Goal: Obtain resource: Download file/media

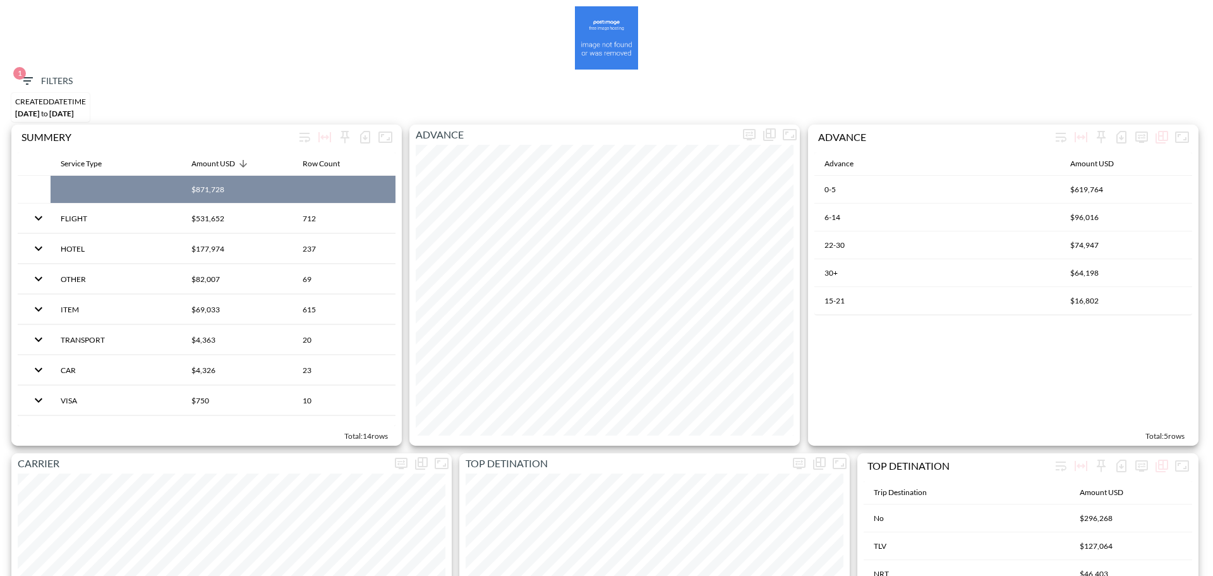
click at [41, 81] on span "1 Filters" at bounding box center [46, 81] width 53 height 16
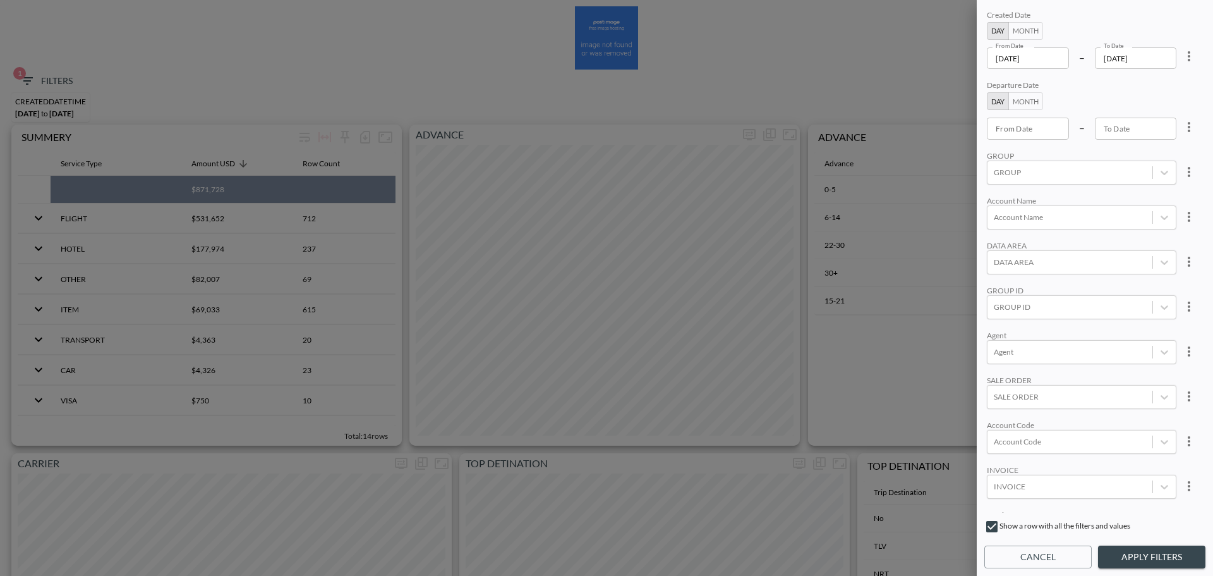
click at [1192, 52] on icon "more" at bounding box center [1189, 56] width 15 height 15
click at [1165, 77] on li "Clear" at bounding box center [1143, 85] width 114 height 23
type input "YYYY-MM-DD"
click at [1012, 61] on input "YYYY-MM-DD" at bounding box center [1028, 57] width 82 height 21
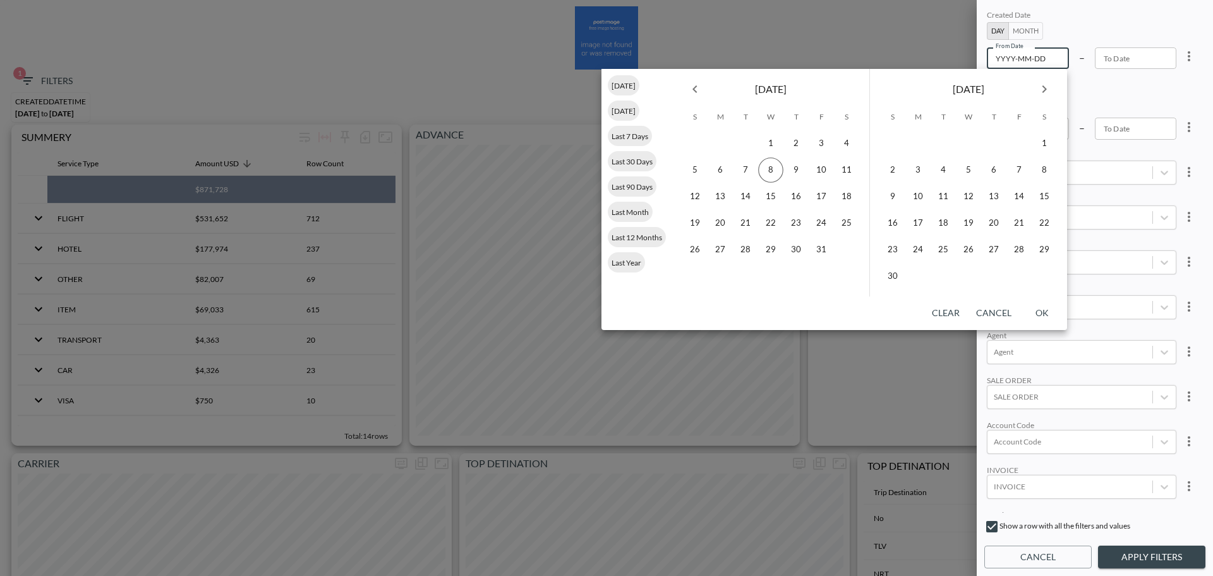
click at [692, 94] on icon "Previous month" at bounding box center [694, 89] width 15 height 15
click at [822, 144] on button "1" at bounding box center [821, 143] width 25 height 25
type input "[DATE]"
click at [944, 252] on button "30" at bounding box center [943, 249] width 25 height 25
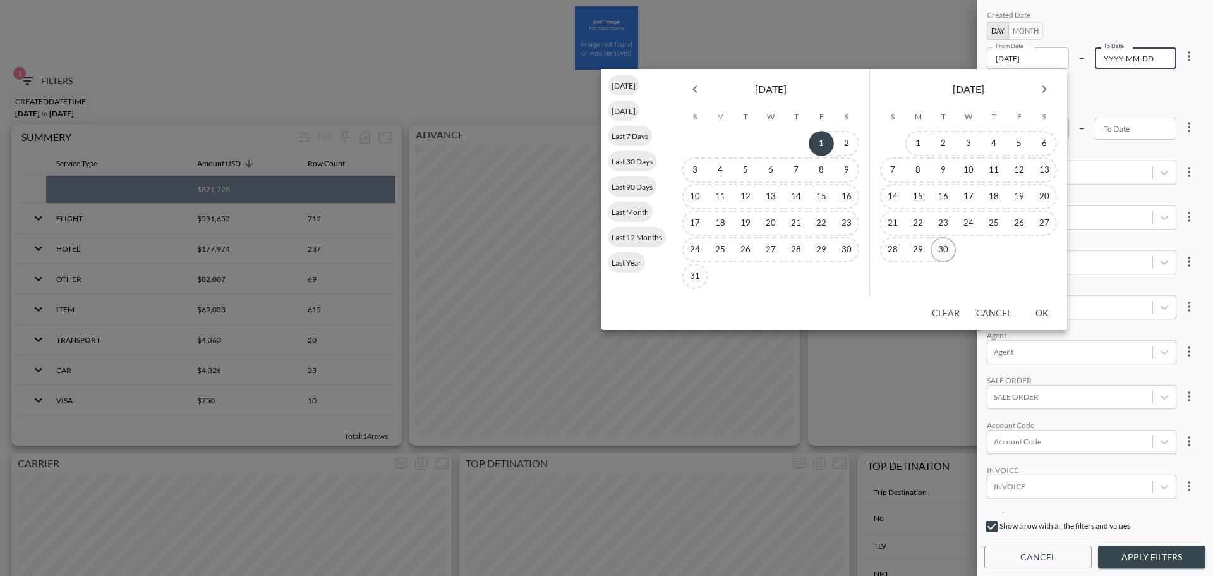
type input "[DATE]"
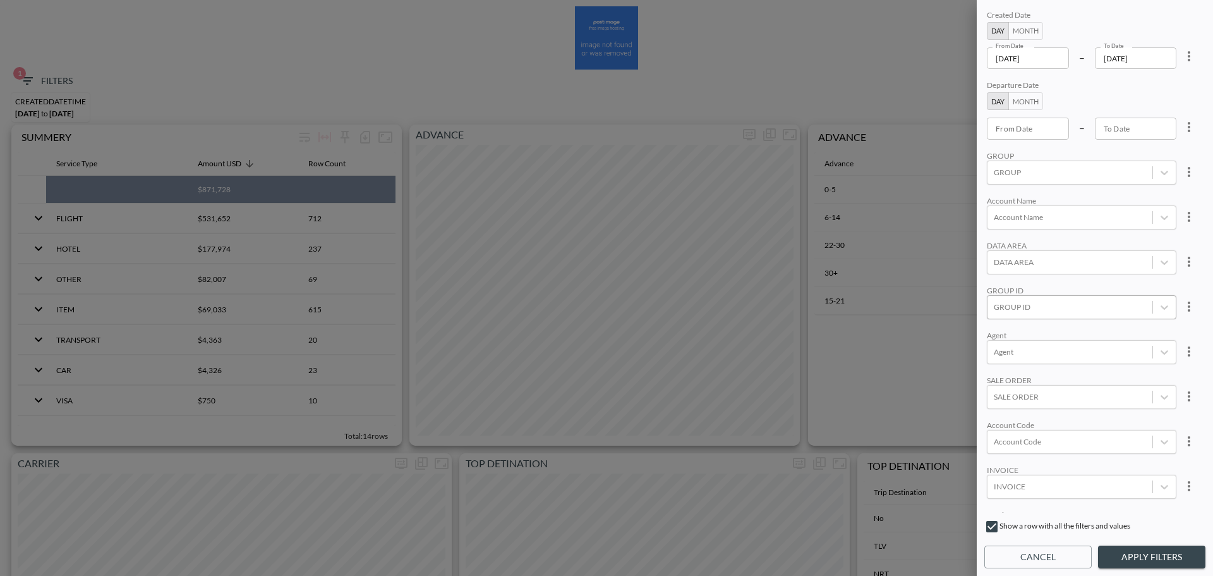
click at [1055, 304] on div at bounding box center [1070, 307] width 152 height 12
click at [1000, 243] on input "PASSPORT" at bounding box center [996, 244] width 27 height 27
type input "pa"
click at [1105, 154] on div "GROUP" at bounding box center [1082, 155] width 190 height 9
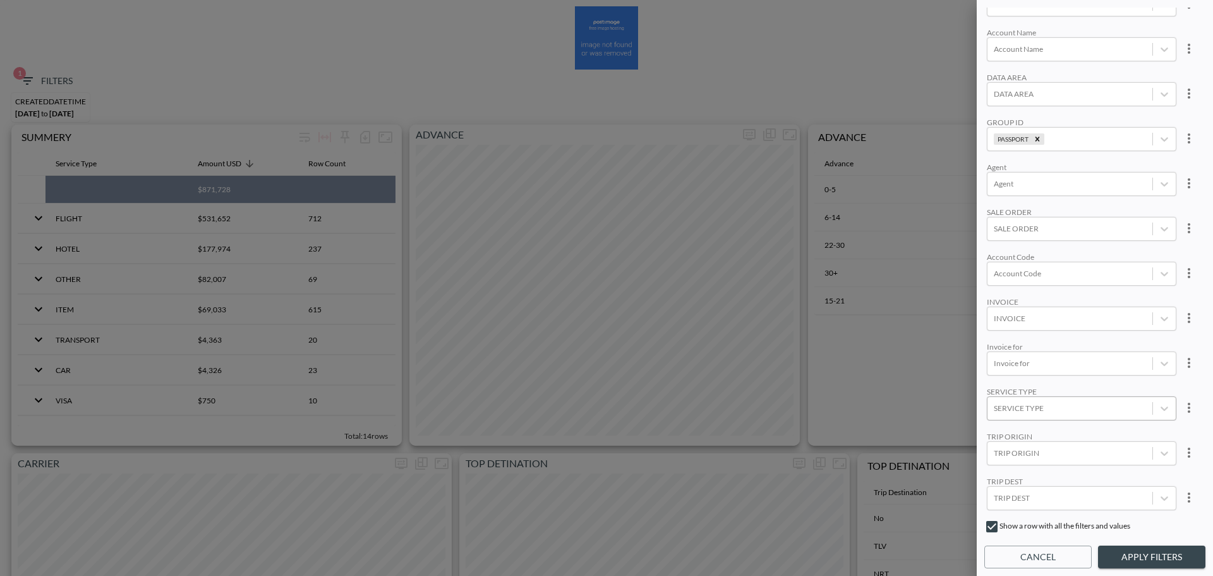
click at [1036, 398] on body "BI.P.EYE, Interactive Analytics Dashboards 1 Filters CREATEDDATETIME [DATE] to …" at bounding box center [606, 288] width 1213 height 576
click at [1004, 275] on div "FLIGHT" at bounding box center [1095, 270] width 221 height 20
click at [1113, 545] on button "Apply Filters" at bounding box center [1151, 556] width 107 height 23
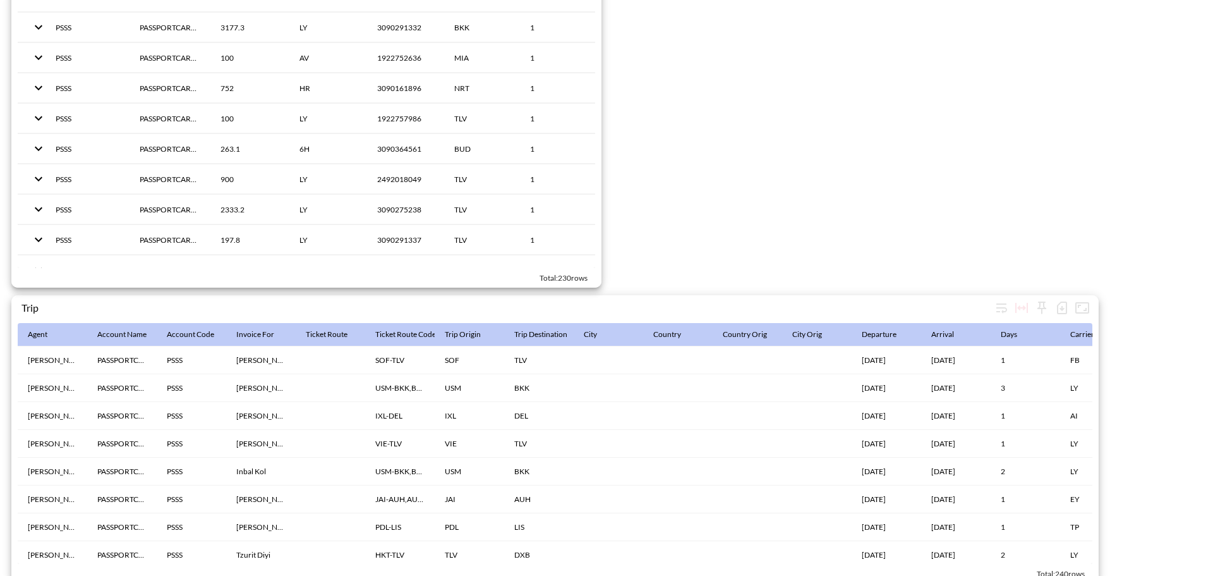
scroll to position [1952, 0]
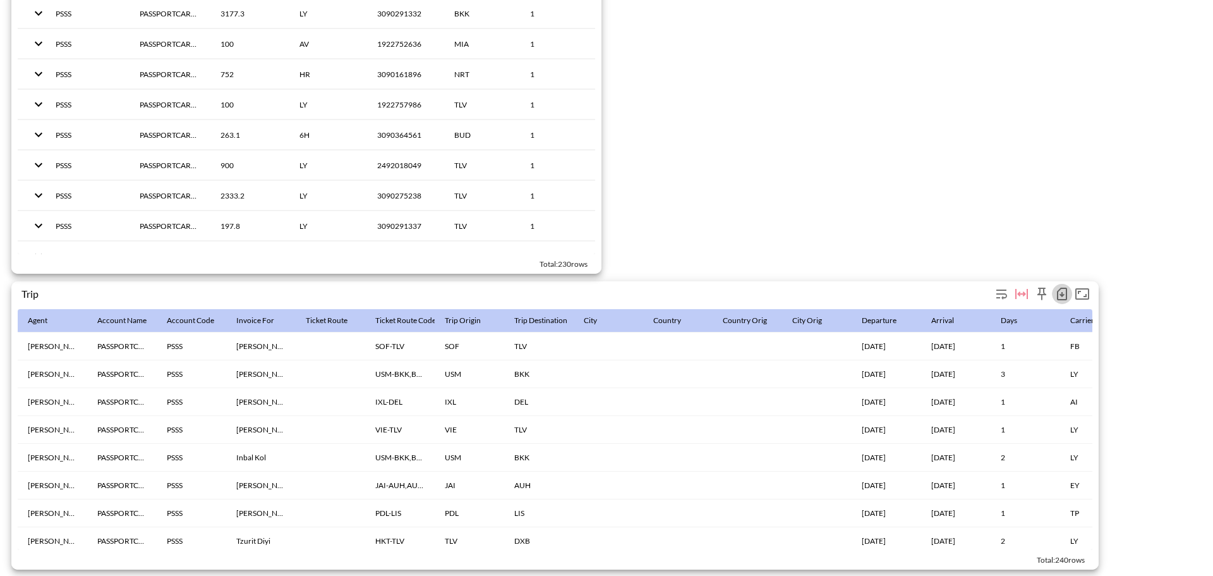
click at [1062, 292] on icon "button" at bounding box center [1062, 294] width 5 height 5
click at [984, 312] on li "Download CSV ( 240 Rows )" at bounding box center [994, 314] width 154 height 23
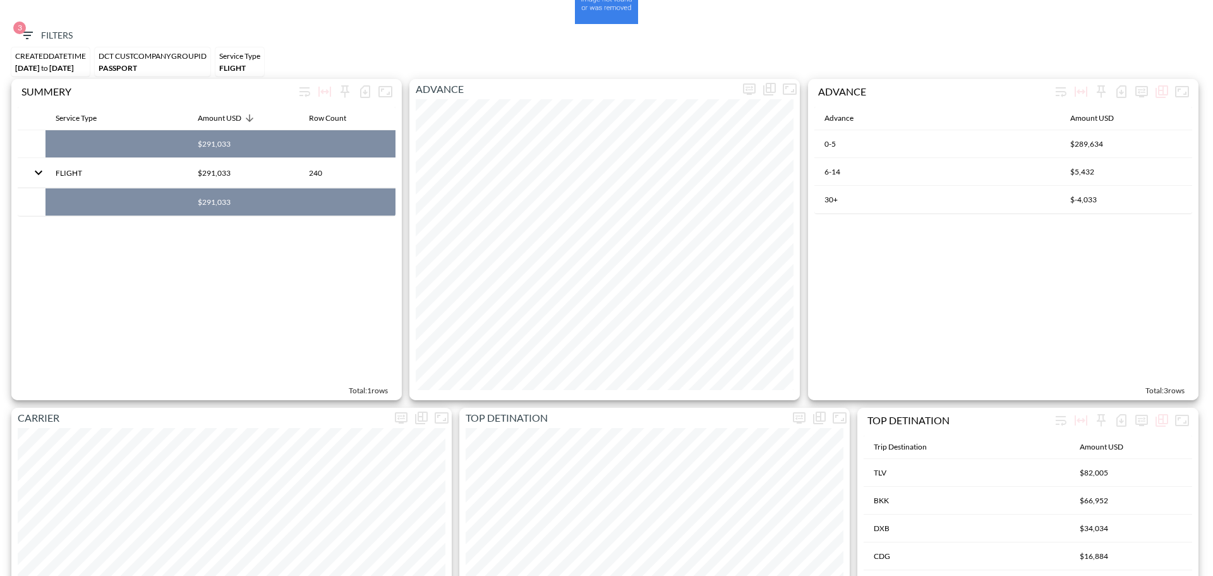
scroll to position [0, 0]
